Goal: Information Seeking & Learning: Learn about a topic

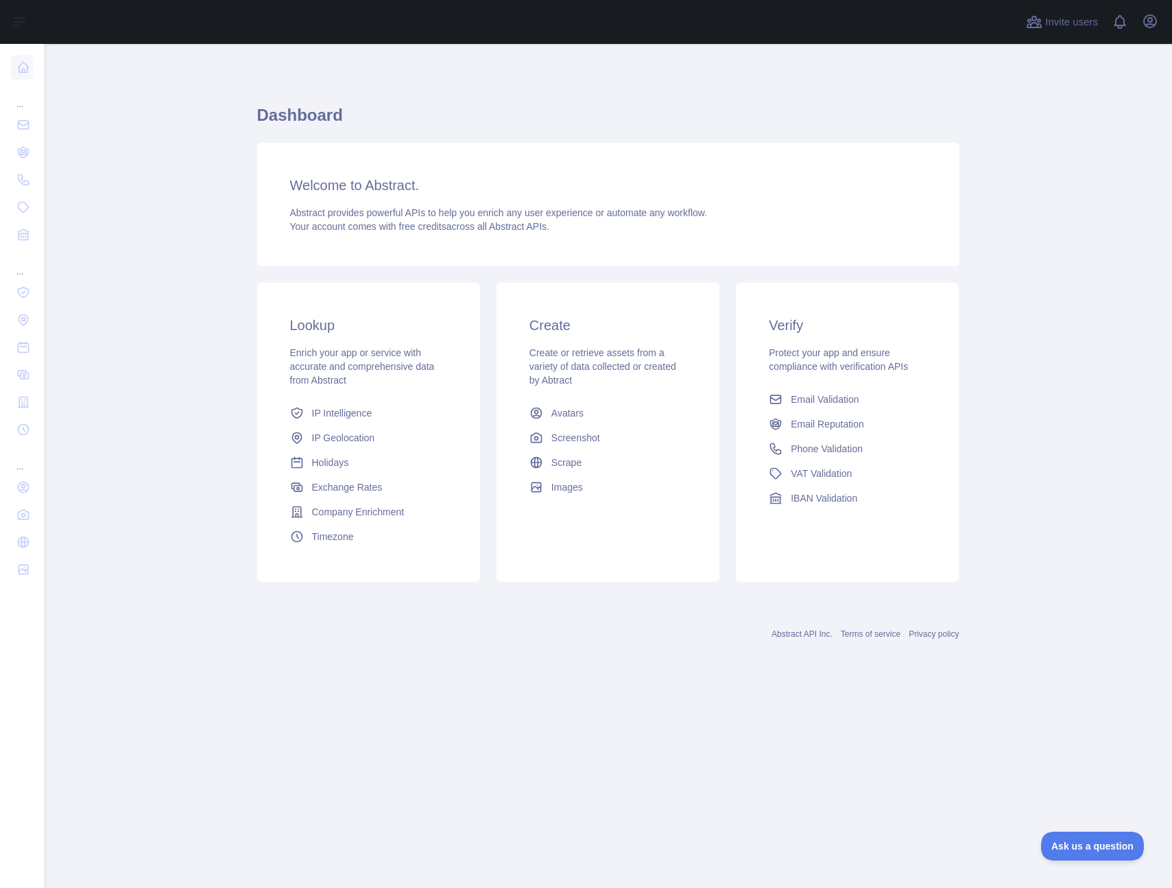
click at [182, 154] on main "Dashboard Welcome to Abstract. Abstract provides powerful APIs to help you enri…" at bounding box center [608, 466] width 1129 height 844
click at [324, 236] on div "Welcome to Abstract. Abstract provides powerful APIs to help you enrich any use…" at bounding box center [608, 204] width 703 height 123
click at [332, 200] on div "Welcome to Abstract. Abstract provides powerful APIs to help you enrich any use…" at bounding box center [608, 204] width 703 height 123
click at [666, 392] on div "Create Create or retrieve assets from a variety of data collected or created by…" at bounding box center [608, 408] width 223 height 250
click at [390, 408] on link "IP Intelligence" at bounding box center [369, 413] width 168 height 25
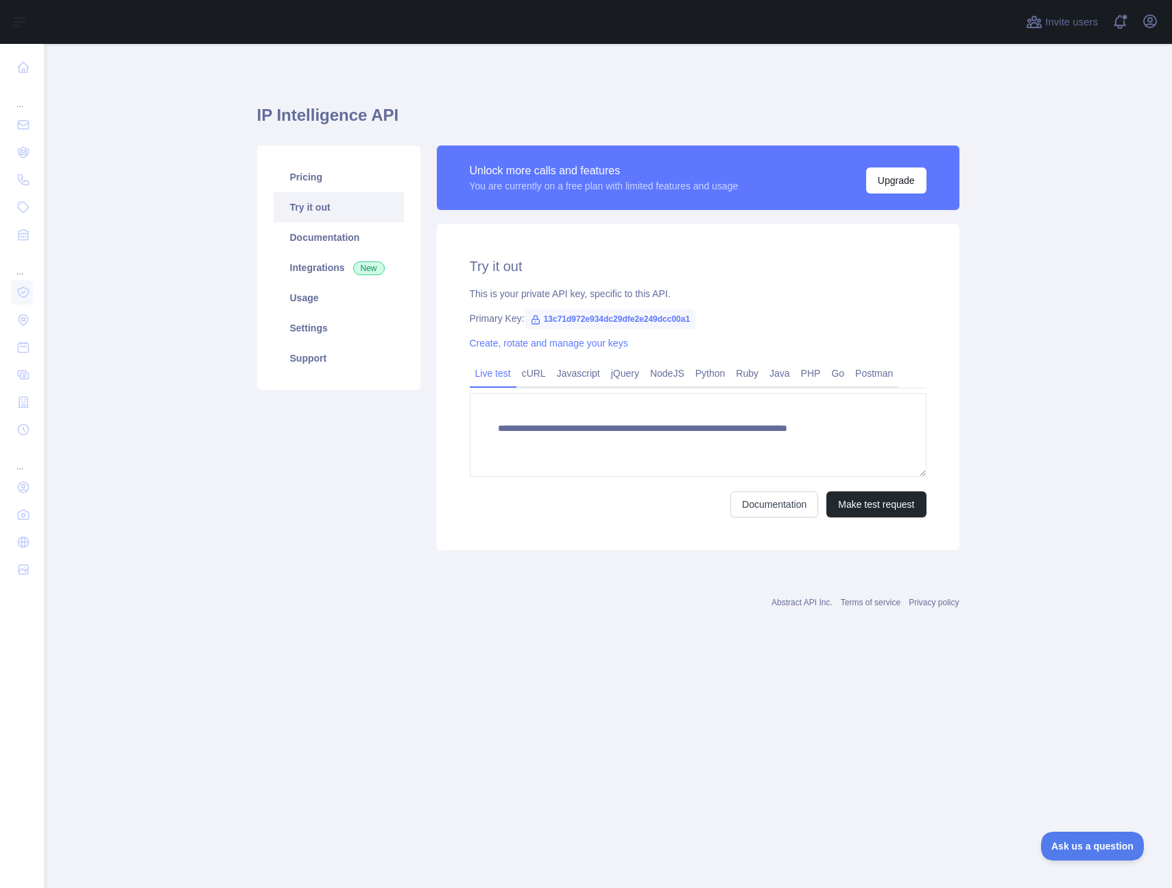
type textarea "**********"
click at [873, 503] on button "Make test request" at bounding box center [876, 504] width 99 height 26
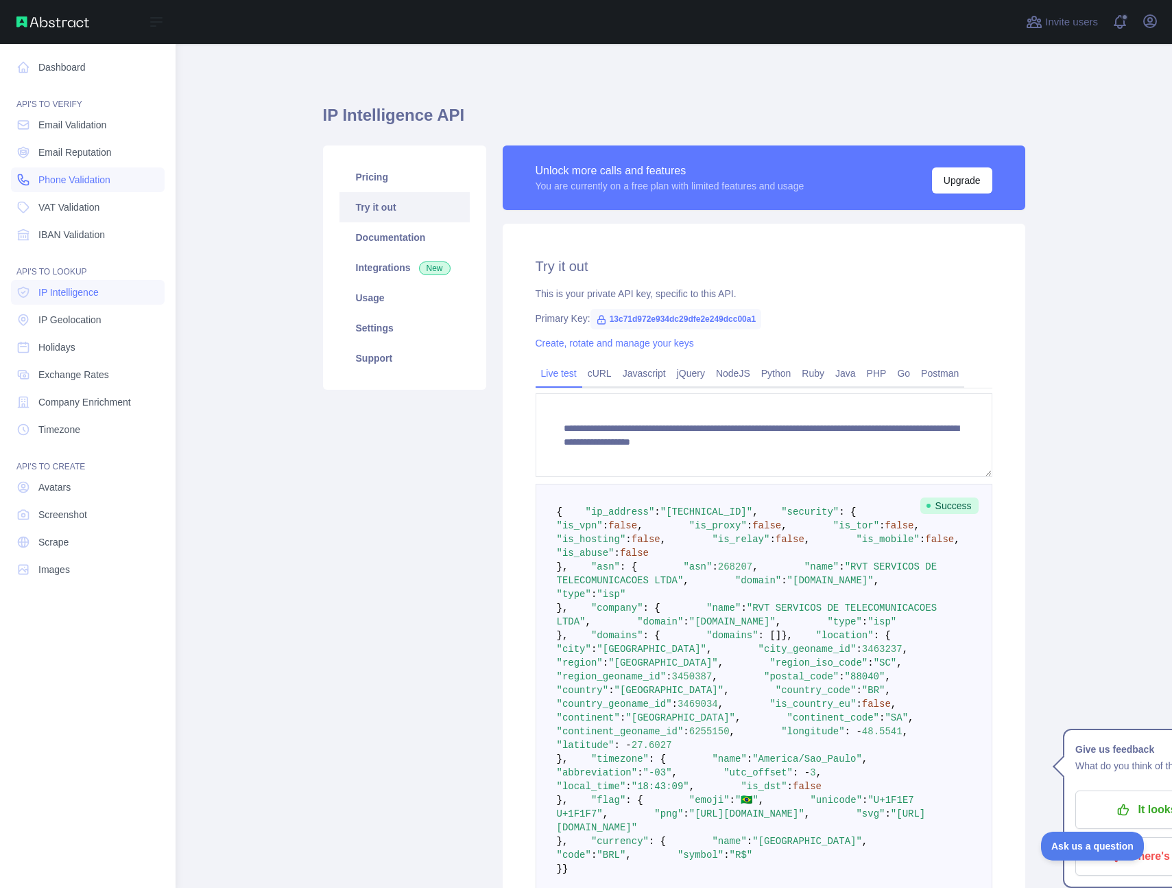
click at [89, 185] on span "Phone Validation" at bounding box center [74, 180] width 72 height 14
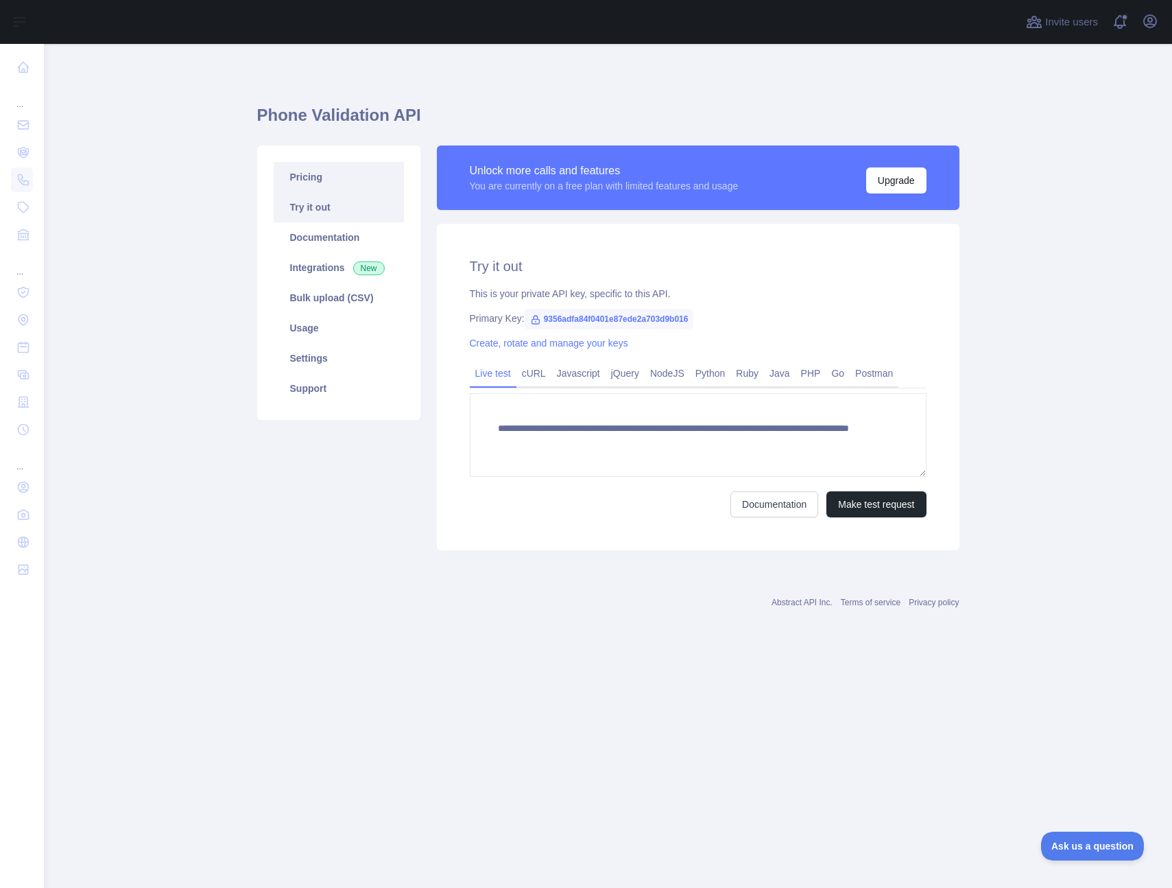
click at [353, 182] on link "Pricing" at bounding box center [339, 177] width 130 height 30
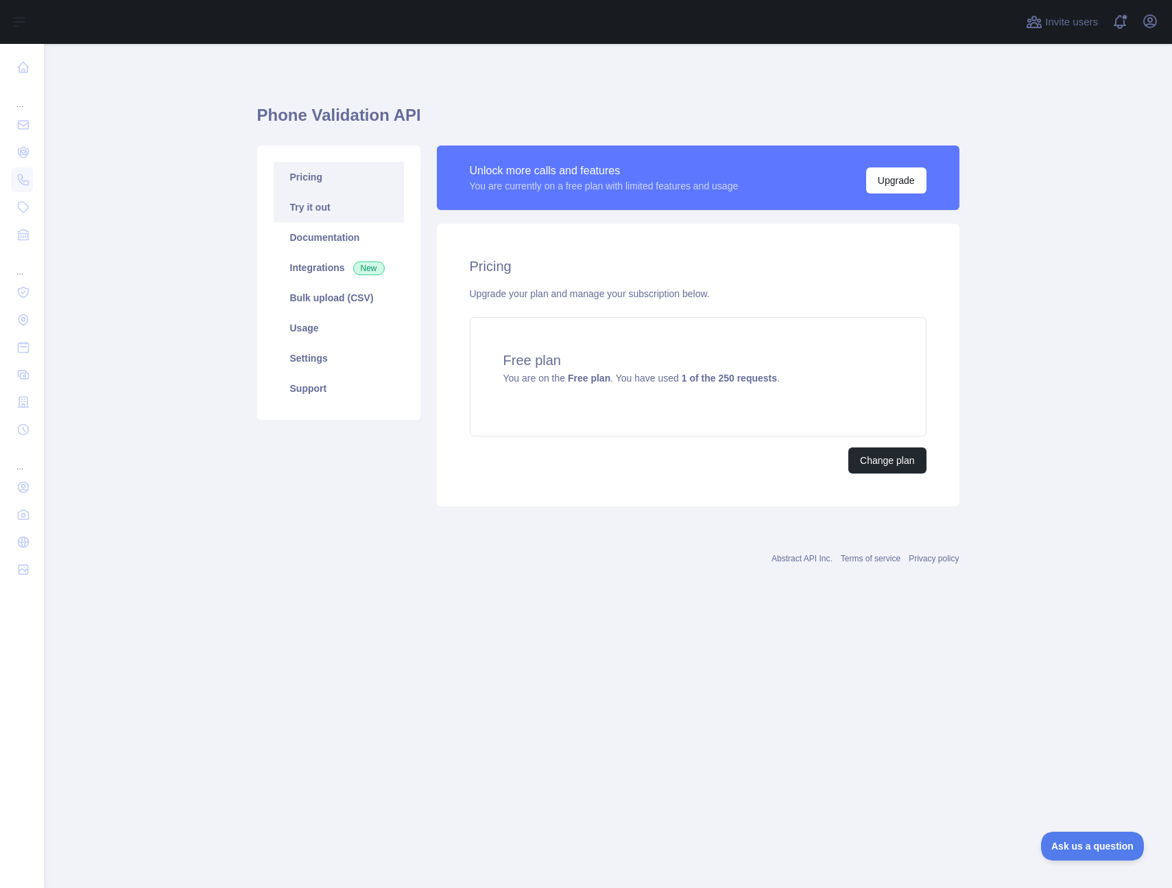
click at [341, 214] on link "Try it out" at bounding box center [339, 207] width 130 height 30
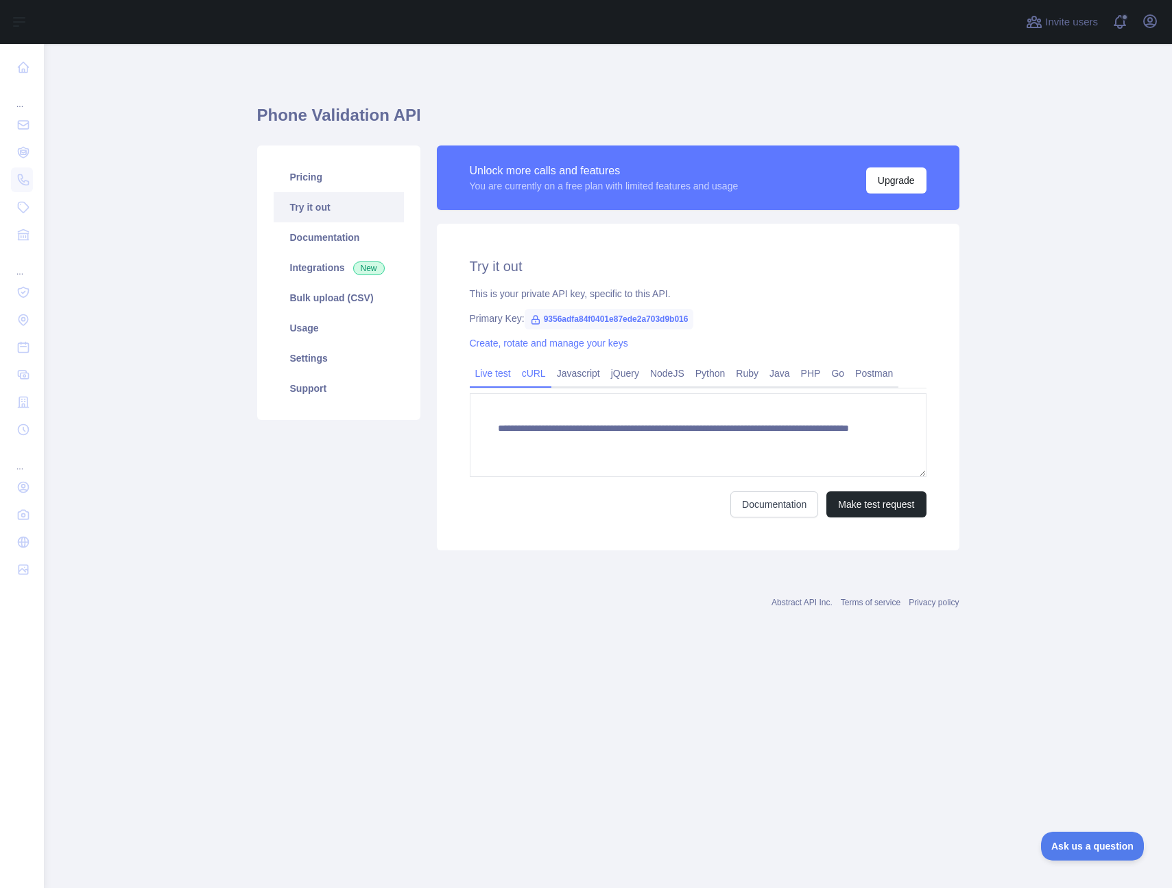
click at [544, 372] on link "cURL" at bounding box center [534, 373] width 35 height 22
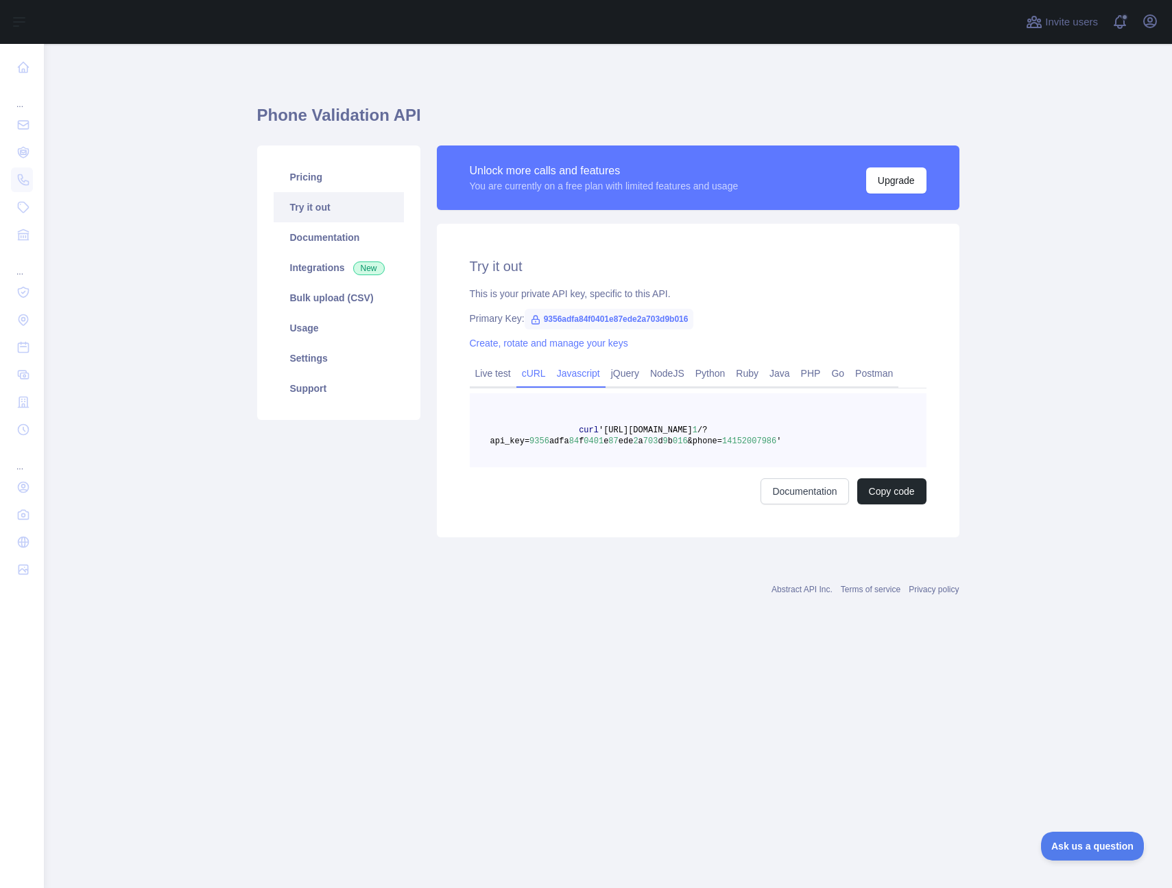
click at [581, 372] on link "Javascript" at bounding box center [579, 373] width 54 height 22
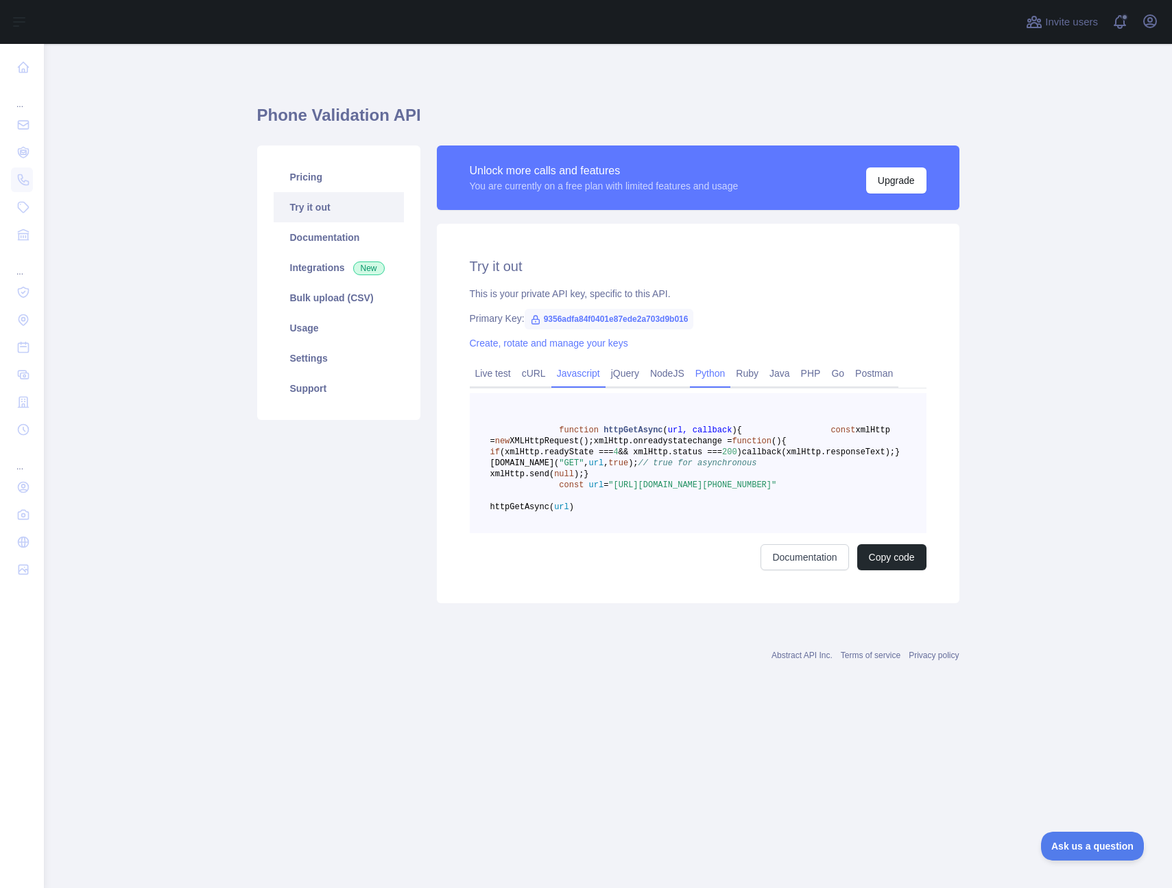
click at [731, 375] on link "Python" at bounding box center [710, 373] width 41 height 22
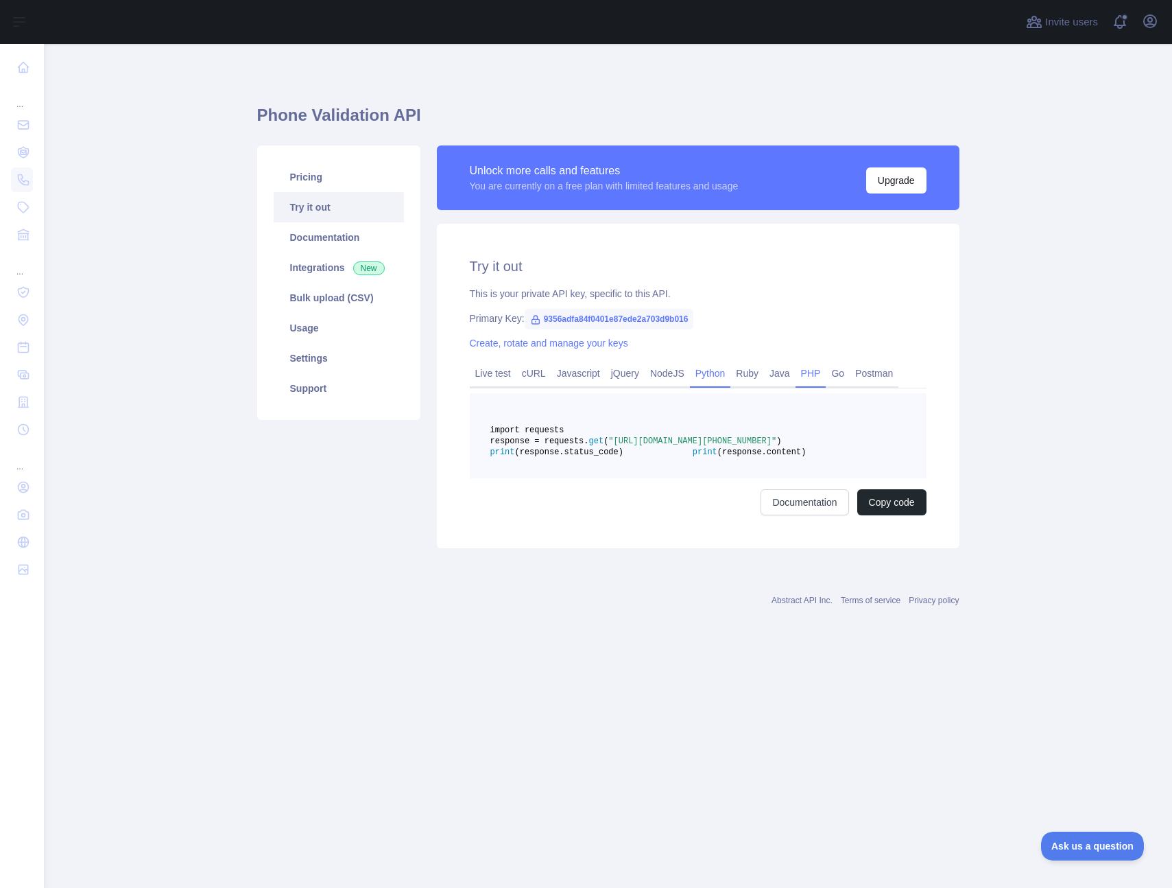
click at [818, 372] on link "PHP" at bounding box center [811, 373] width 31 height 22
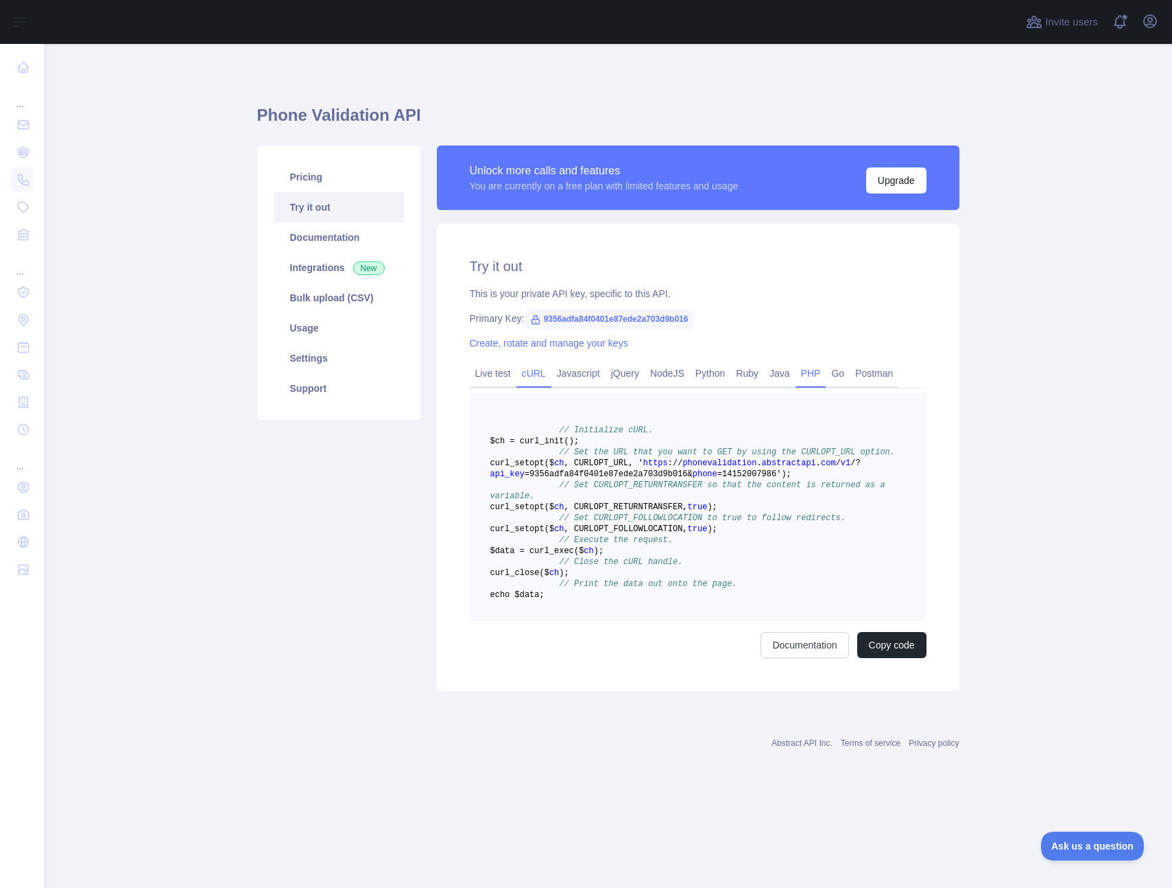
click at [527, 376] on link "cURL" at bounding box center [534, 373] width 35 height 22
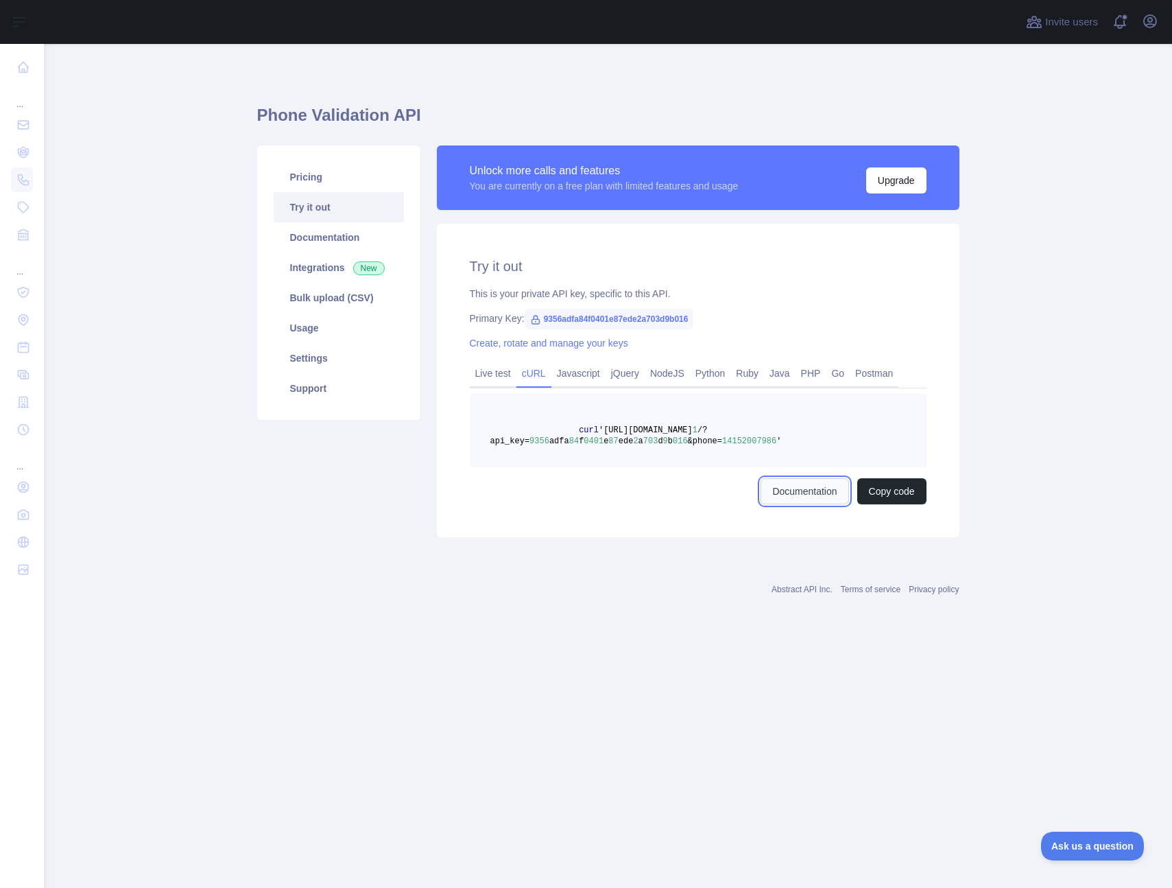
click at [801, 490] on link "Documentation" at bounding box center [805, 491] width 88 height 26
click at [332, 305] on link "Bulk upload (CSV)" at bounding box center [339, 298] width 130 height 30
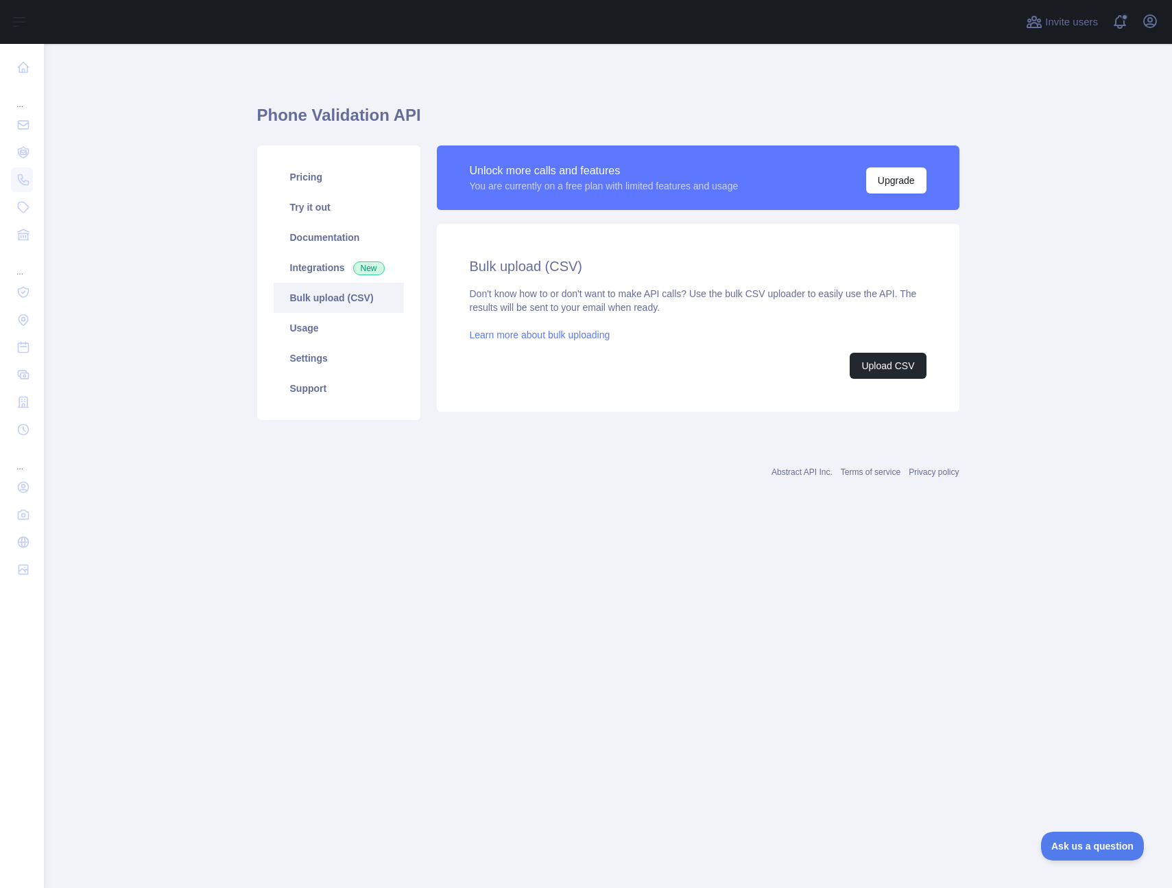
click at [545, 336] on link "Learn more about bulk uploading" at bounding box center [540, 334] width 141 height 11
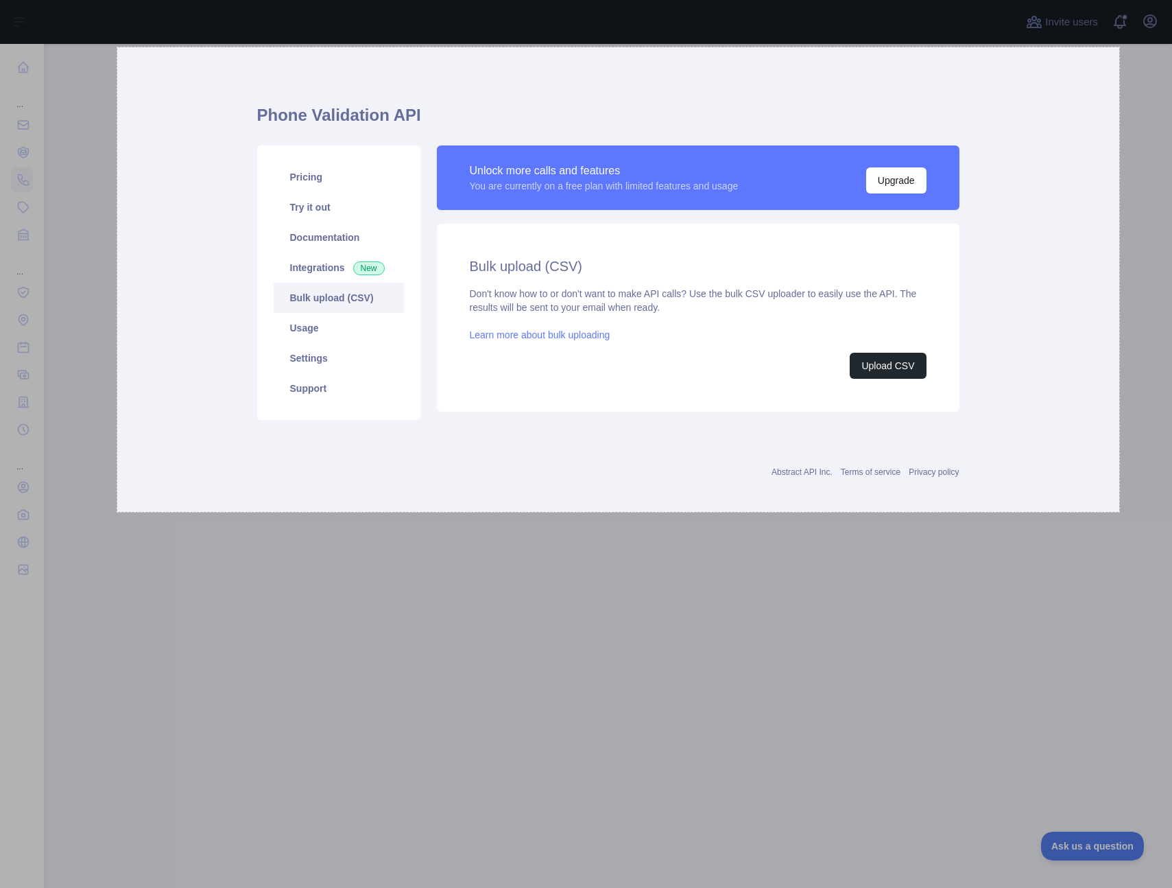
drag, startPoint x: 165, startPoint y: 86, endPoint x: 1120, endPoint y: 512, distance: 1044.8
click at [1120, 512] on div "1461 X 677" at bounding box center [586, 444] width 1172 height 888
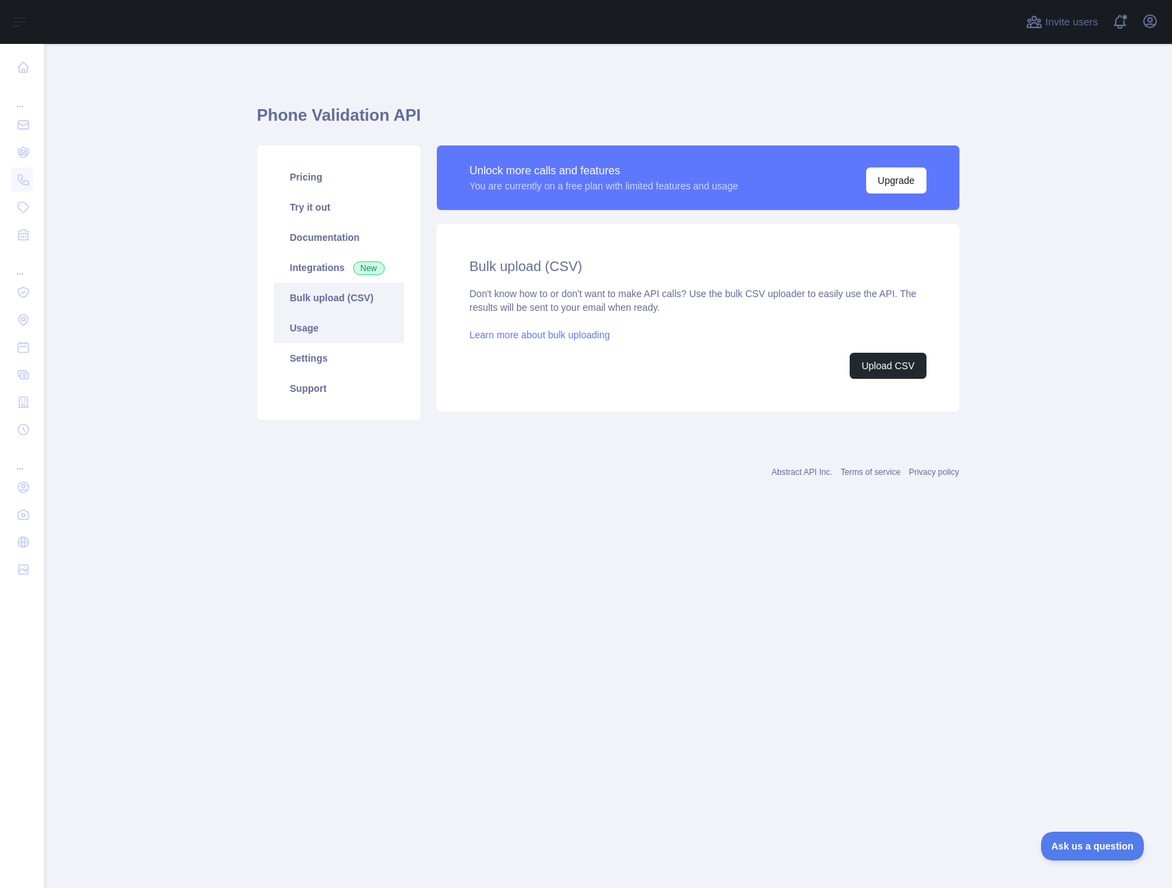
click at [365, 329] on link "Usage" at bounding box center [339, 328] width 130 height 30
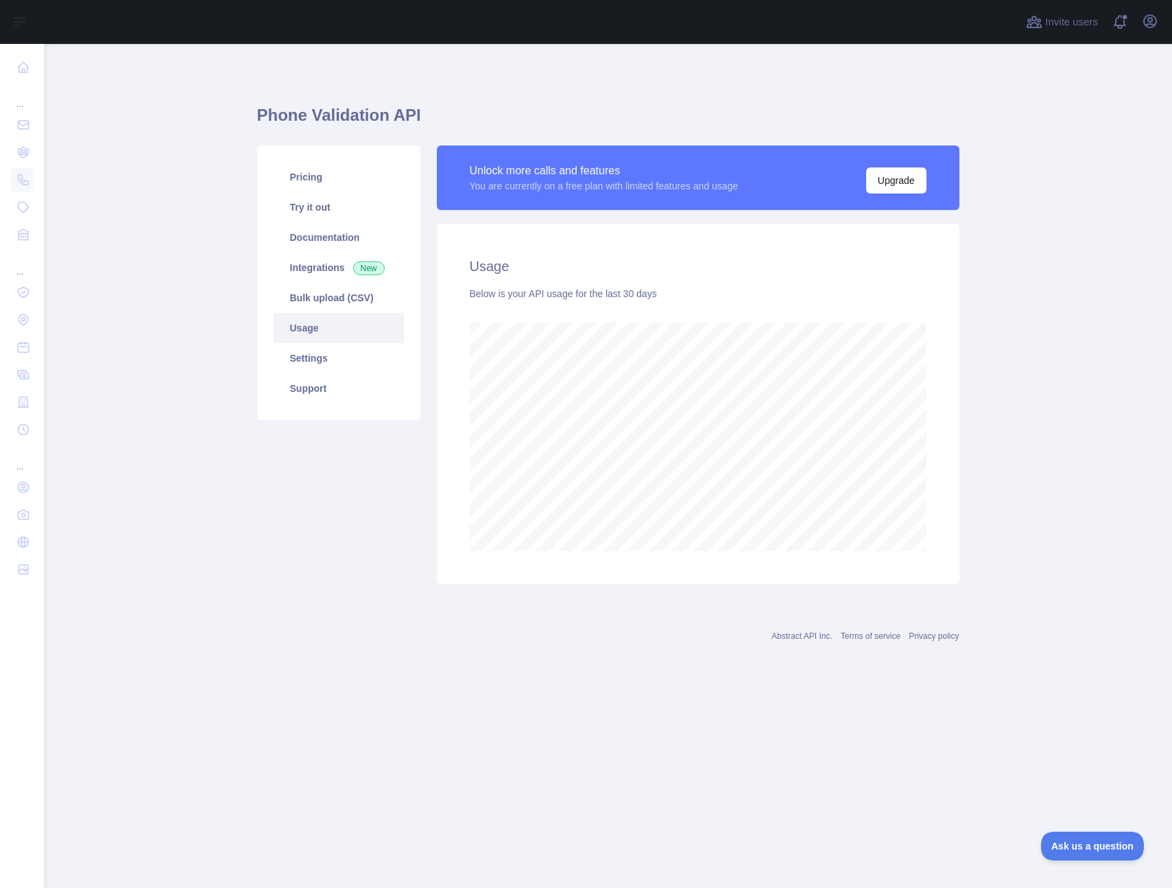
scroll to position [844, 1129]
click at [362, 351] on link "Settings" at bounding box center [339, 358] width 130 height 30
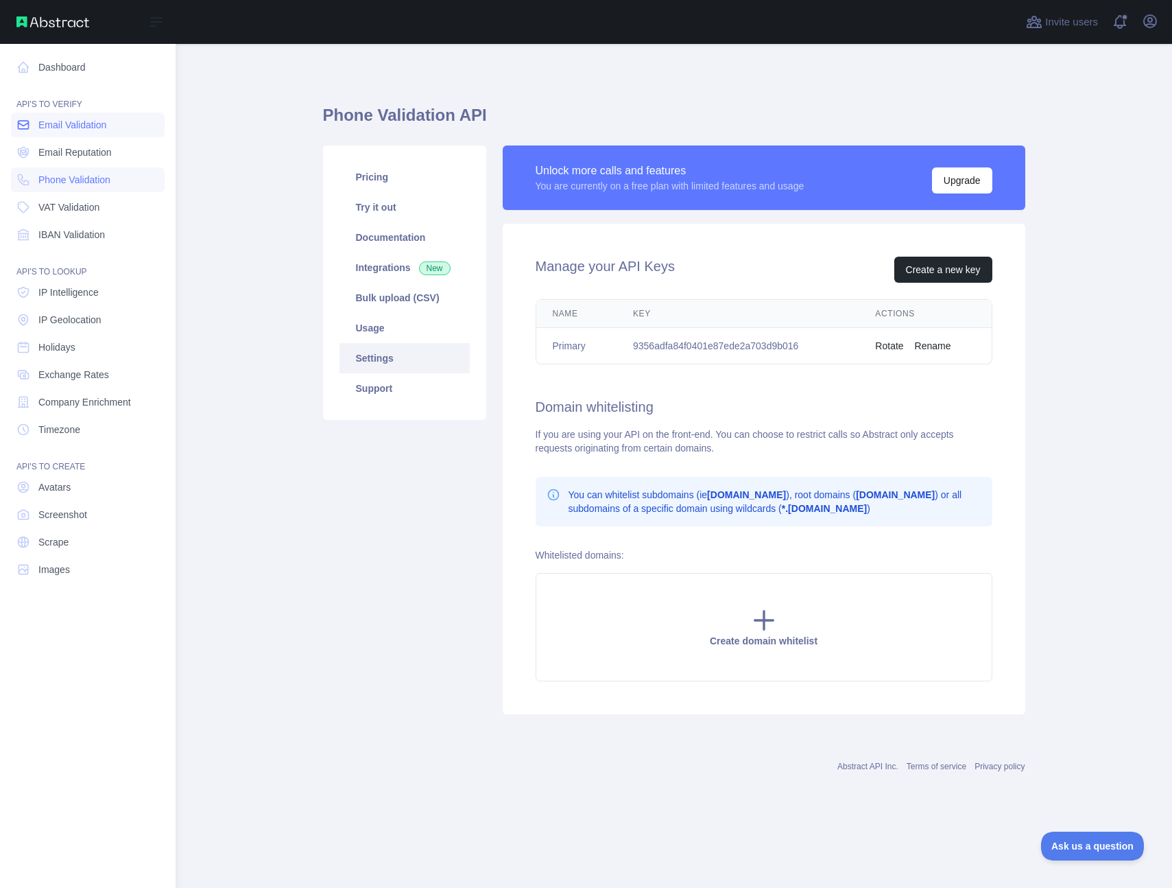
click at [117, 122] on link "Email Validation" at bounding box center [88, 125] width 154 height 25
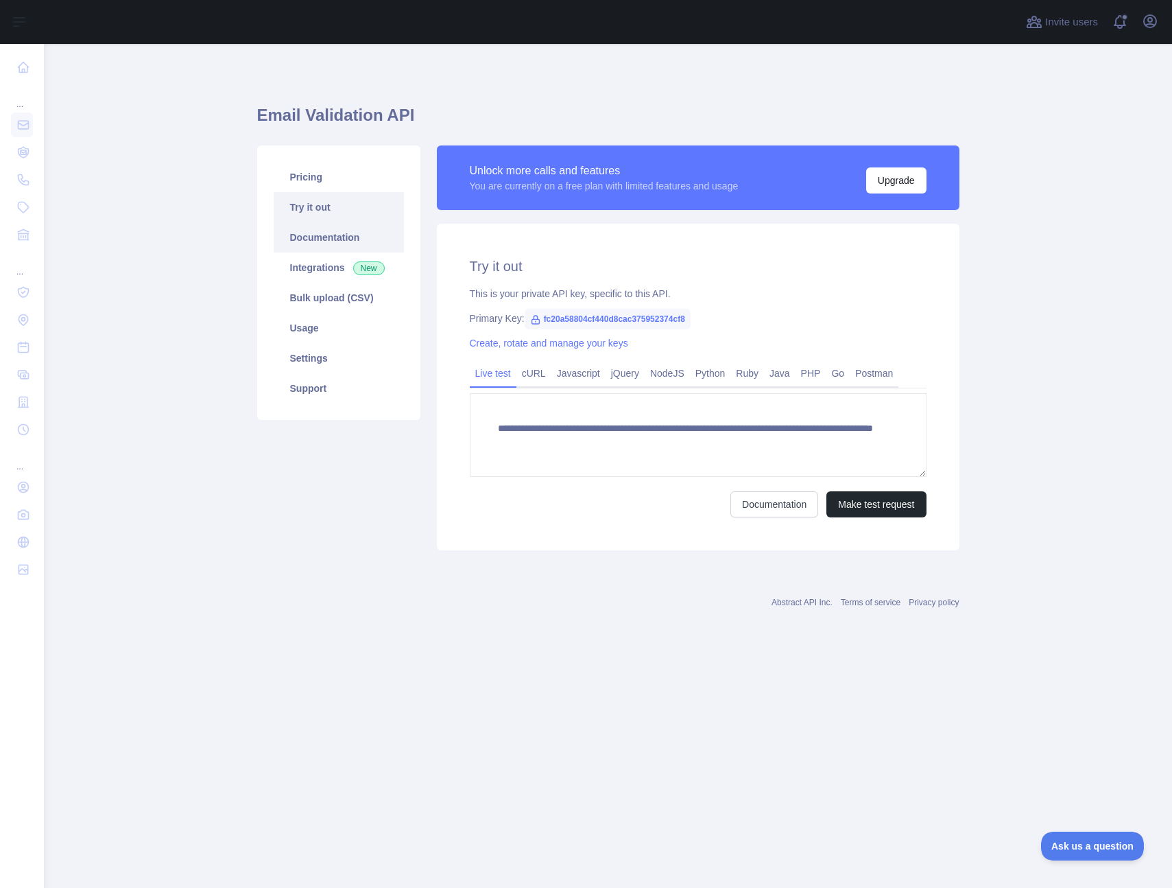
click at [365, 231] on link "Documentation" at bounding box center [339, 237] width 130 height 30
click at [337, 322] on link "Usage" at bounding box center [339, 328] width 130 height 30
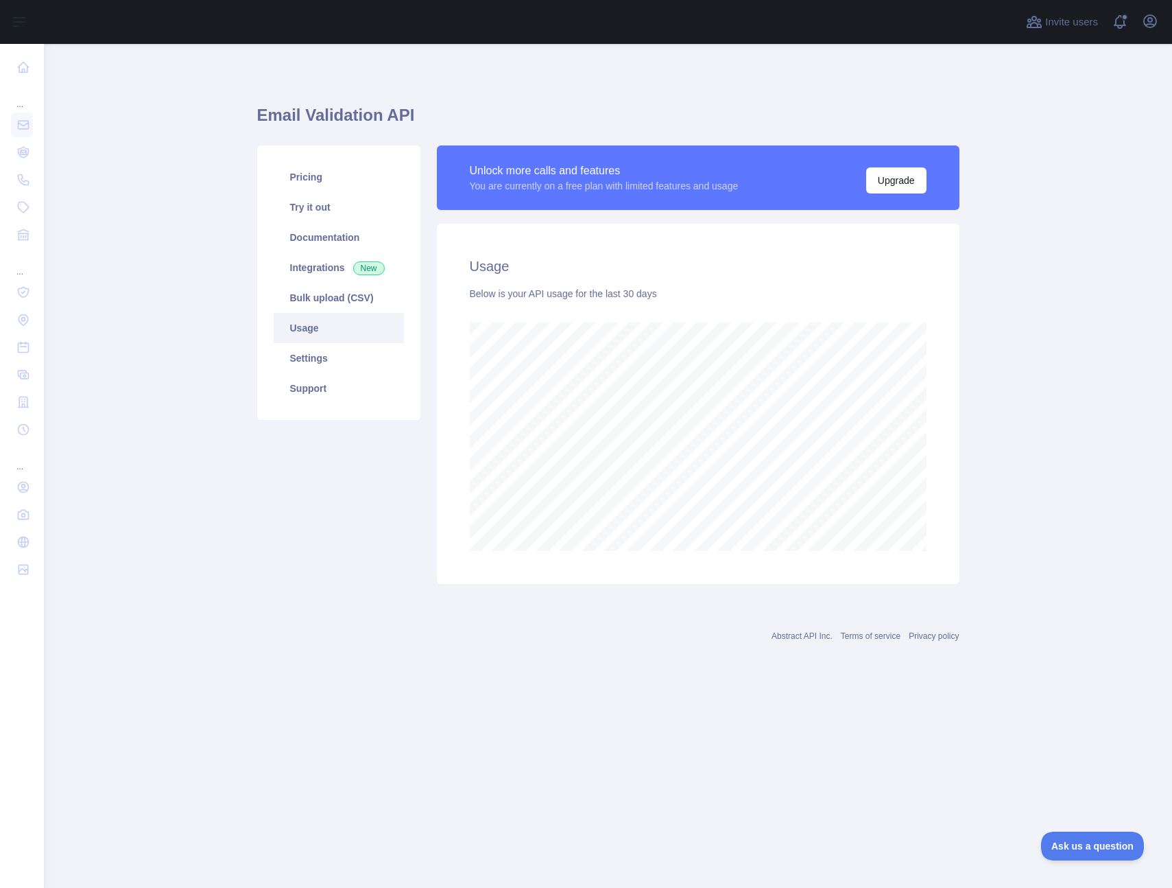
scroll to position [844, 1129]
click at [348, 367] on link "Settings" at bounding box center [339, 358] width 130 height 30
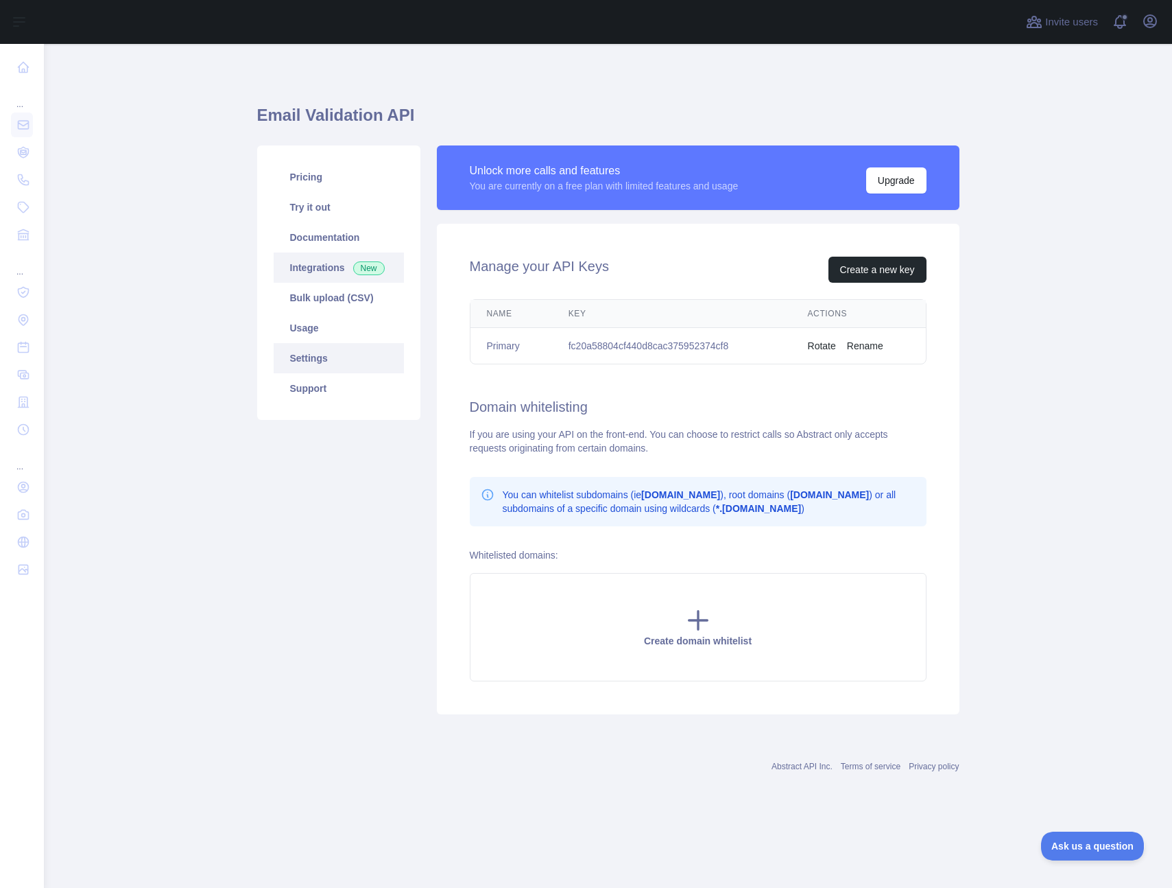
click at [338, 270] on link "Integrations New" at bounding box center [339, 267] width 130 height 30
